Goal: Connect with others: Connect with others

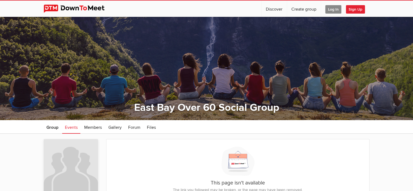
click at [156, 158] on div "This page isn't available The link you followed may be broken, or the page may …" at bounding box center [237, 168] width 263 height 59
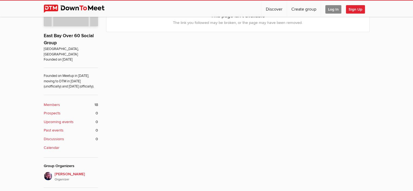
click at [51, 104] on b "Members" at bounding box center [52, 105] width 16 height 6
